Goal: Task Accomplishment & Management: Manage account settings

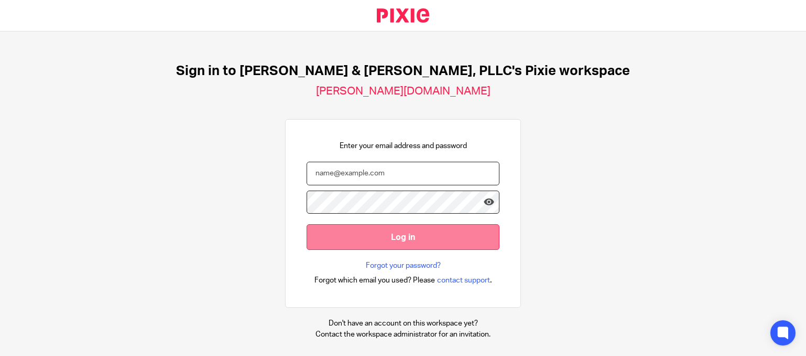
type input "[PERSON_NAME][EMAIL_ADDRESS][DOMAIN_NAME]"
click at [404, 230] on input "Log in" at bounding box center [403, 237] width 193 height 26
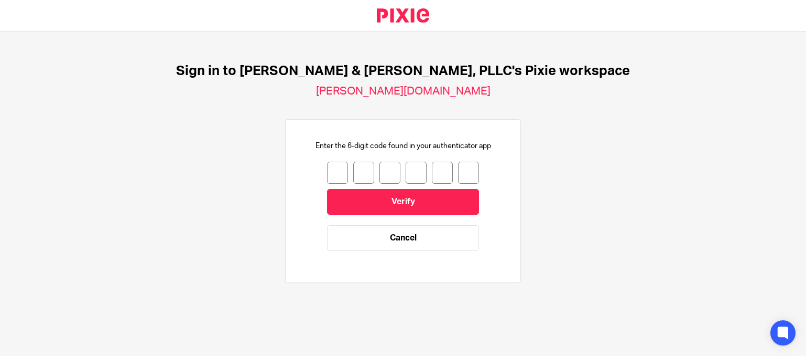
click at [327, 170] on input "number" at bounding box center [337, 173] width 21 height 22
type input "6"
type input "5"
type input "2"
type input "5"
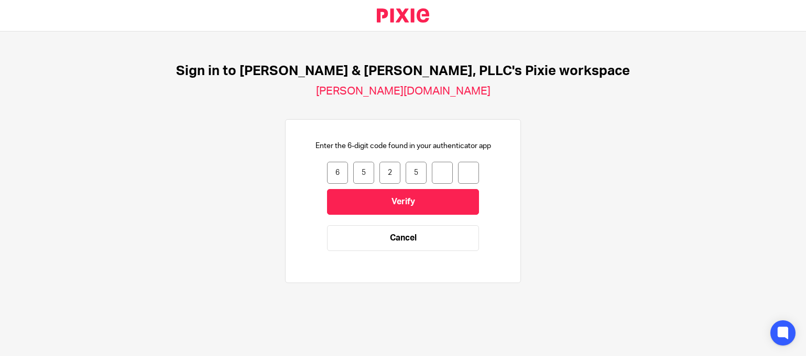
type input "4"
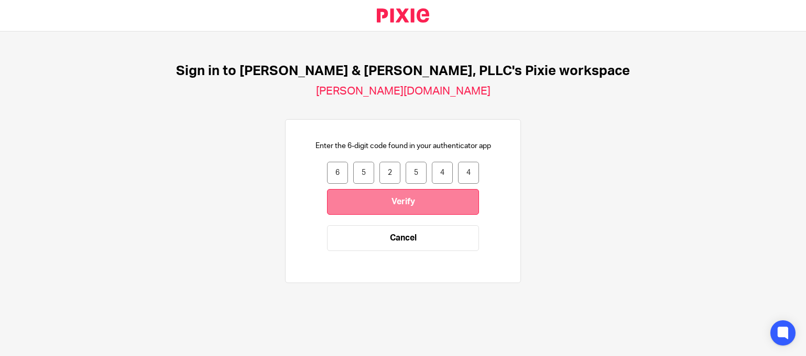
click at [386, 197] on input "Verify" at bounding box center [403, 202] width 152 height 26
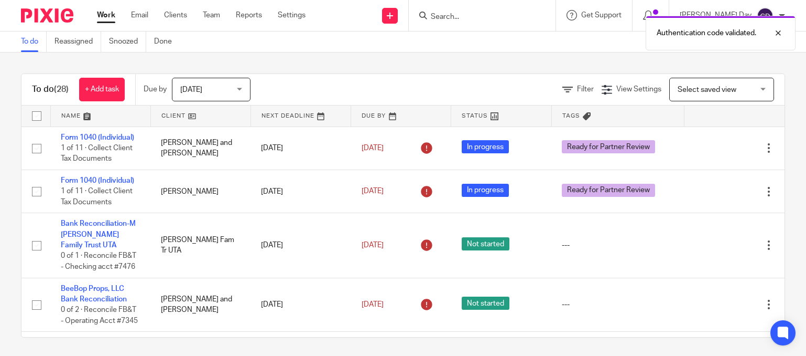
click at [722, 84] on span "Select saved view" at bounding box center [716, 89] width 77 height 22
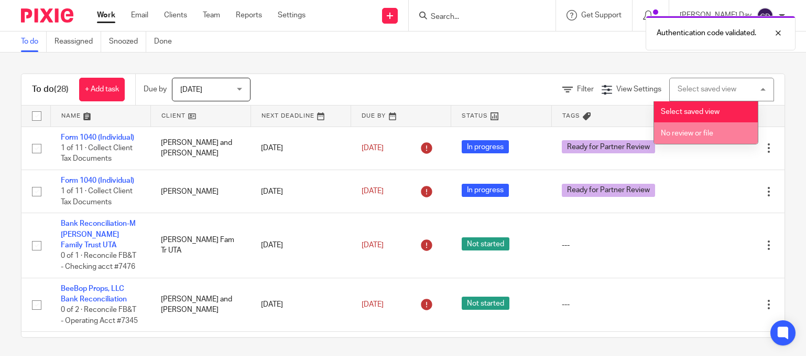
click at [726, 122] on li "No review or file" at bounding box center [706, 132] width 104 height 21
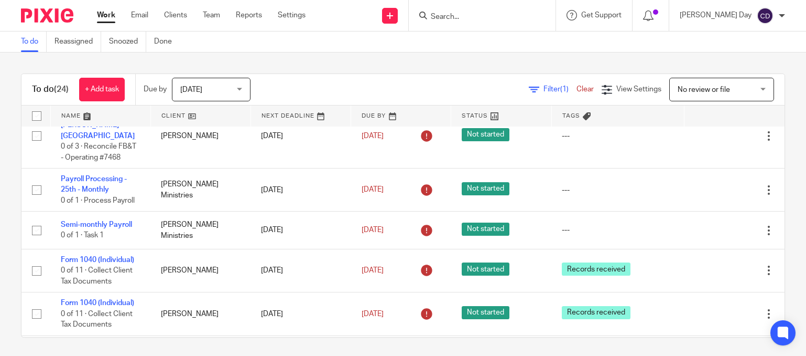
scroll to position [734, 0]
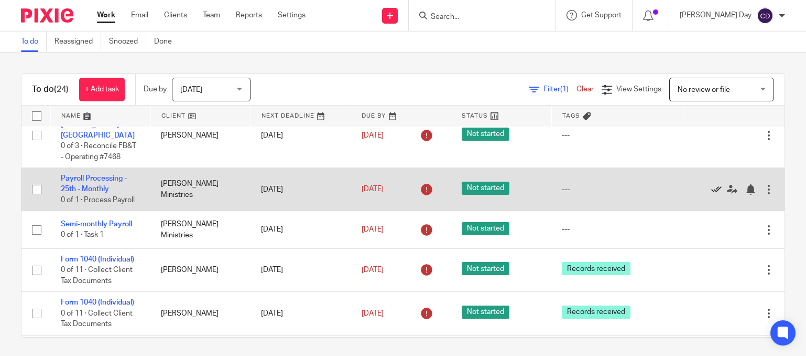
click at [712, 190] on icon at bounding box center [717, 189] width 10 height 10
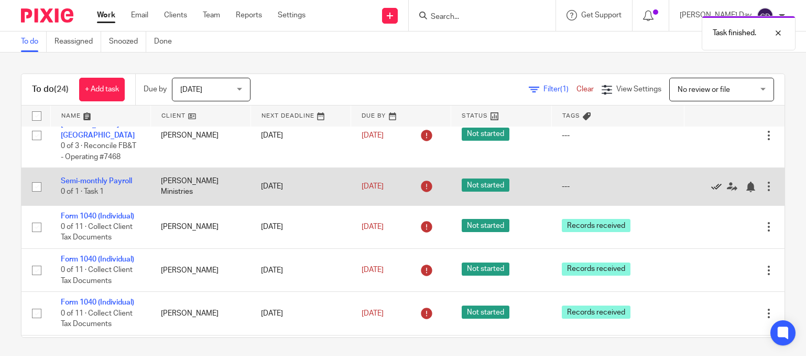
click at [712, 190] on icon at bounding box center [717, 186] width 10 height 10
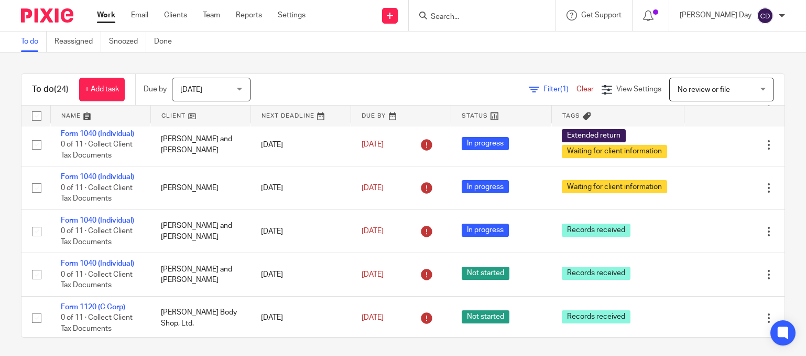
scroll to position [954, 0]
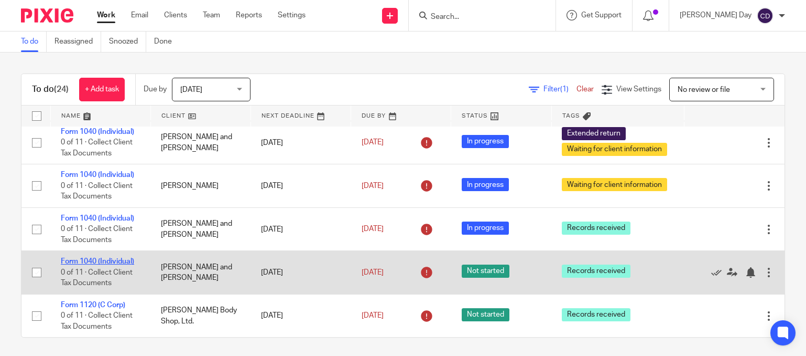
click at [80, 259] on link "Form 1040 (Individual)" at bounding box center [97, 260] width 73 height 7
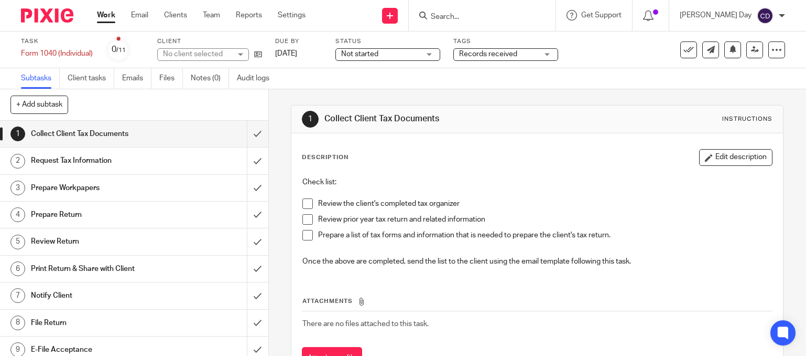
click at [362, 57] on span "Not started" at bounding box center [359, 53] width 37 height 7
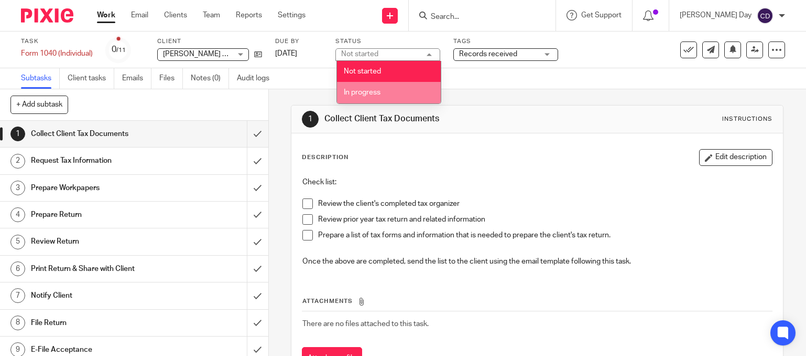
click at [375, 89] on span "In progress" at bounding box center [362, 92] width 37 height 7
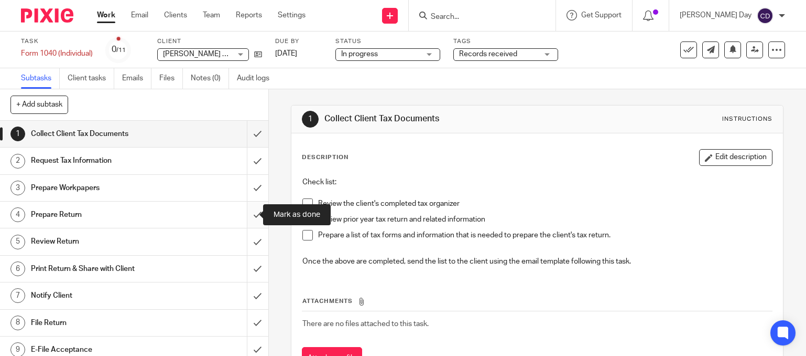
click at [244, 213] on input "submit" at bounding box center [134, 214] width 268 height 26
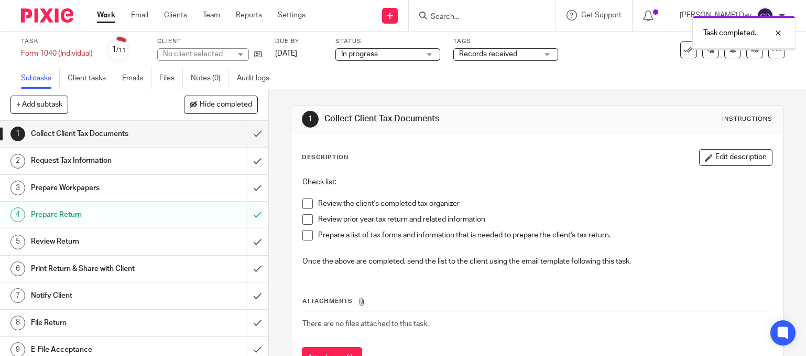
click at [492, 55] on span "Records received" at bounding box center [488, 53] width 58 height 7
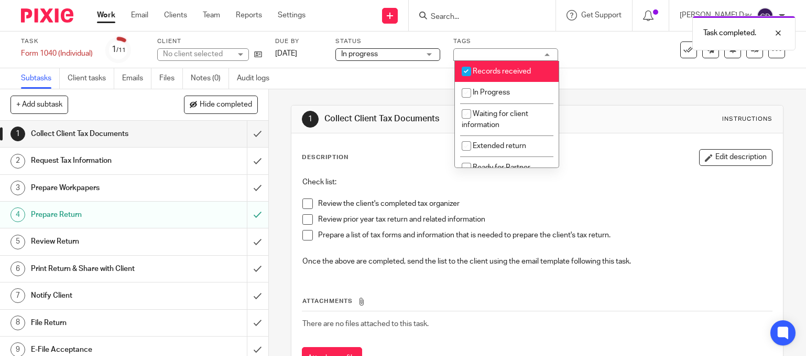
click at [497, 73] on span "Records received" at bounding box center [502, 71] width 58 height 7
checkbox input "false"
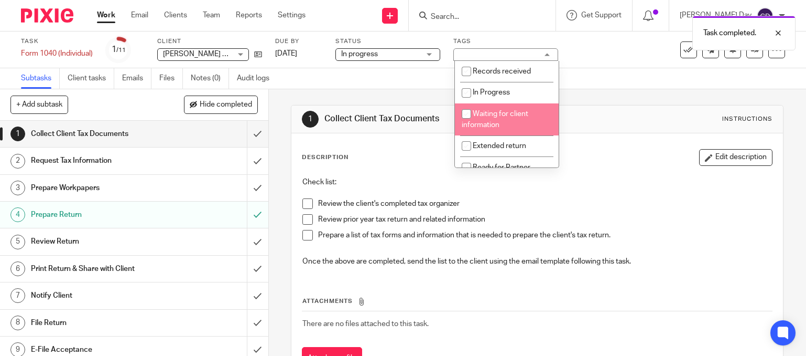
scroll to position [52, 0]
click at [510, 122] on li "Ready for Partner Review" at bounding box center [507, 120] width 104 height 32
checkbox input "true"
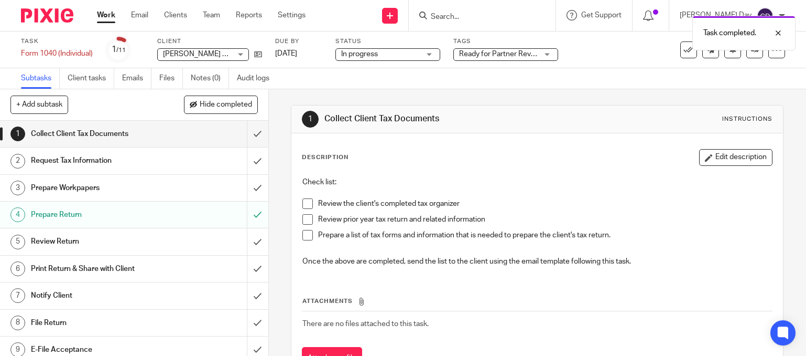
click at [598, 67] on div "Task Form 1040 (Individual) Save Form 1040 (Individual) 1 /11 Client Murry, Mon…" at bounding box center [403, 49] width 806 height 37
click at [104, 18] on link "Work" at bounding box center [106, 15] width 18 height 10
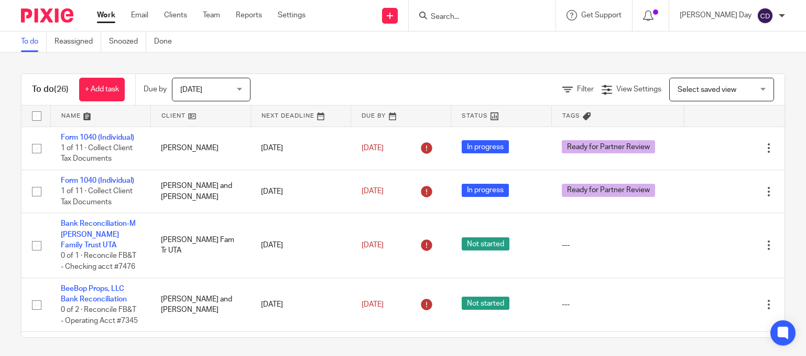
click at [745, 87] on div "Select saved view Select saved view" at bounding box center [722, 90] width 105 height 24
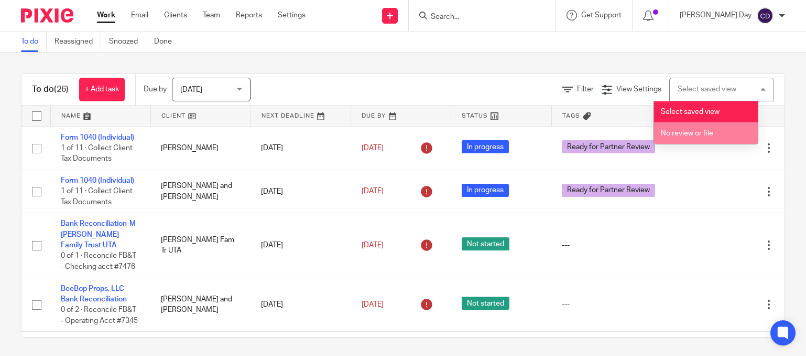
click at [723, 137] on li "No review or file" at bounding box center [706, 132] width 104 height 21
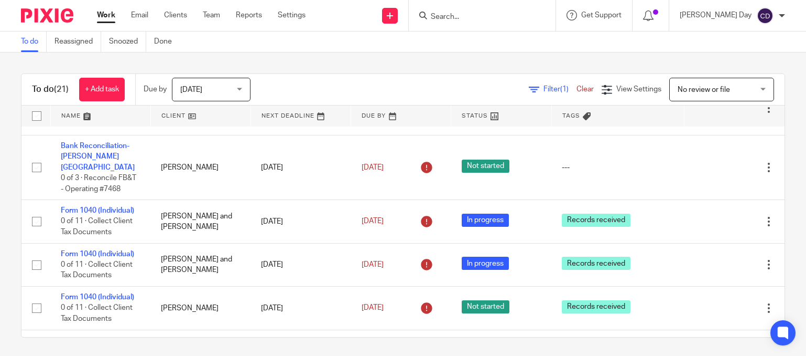
scroll to position [702, 0]
